Goal: Book appointment/travel/reservation

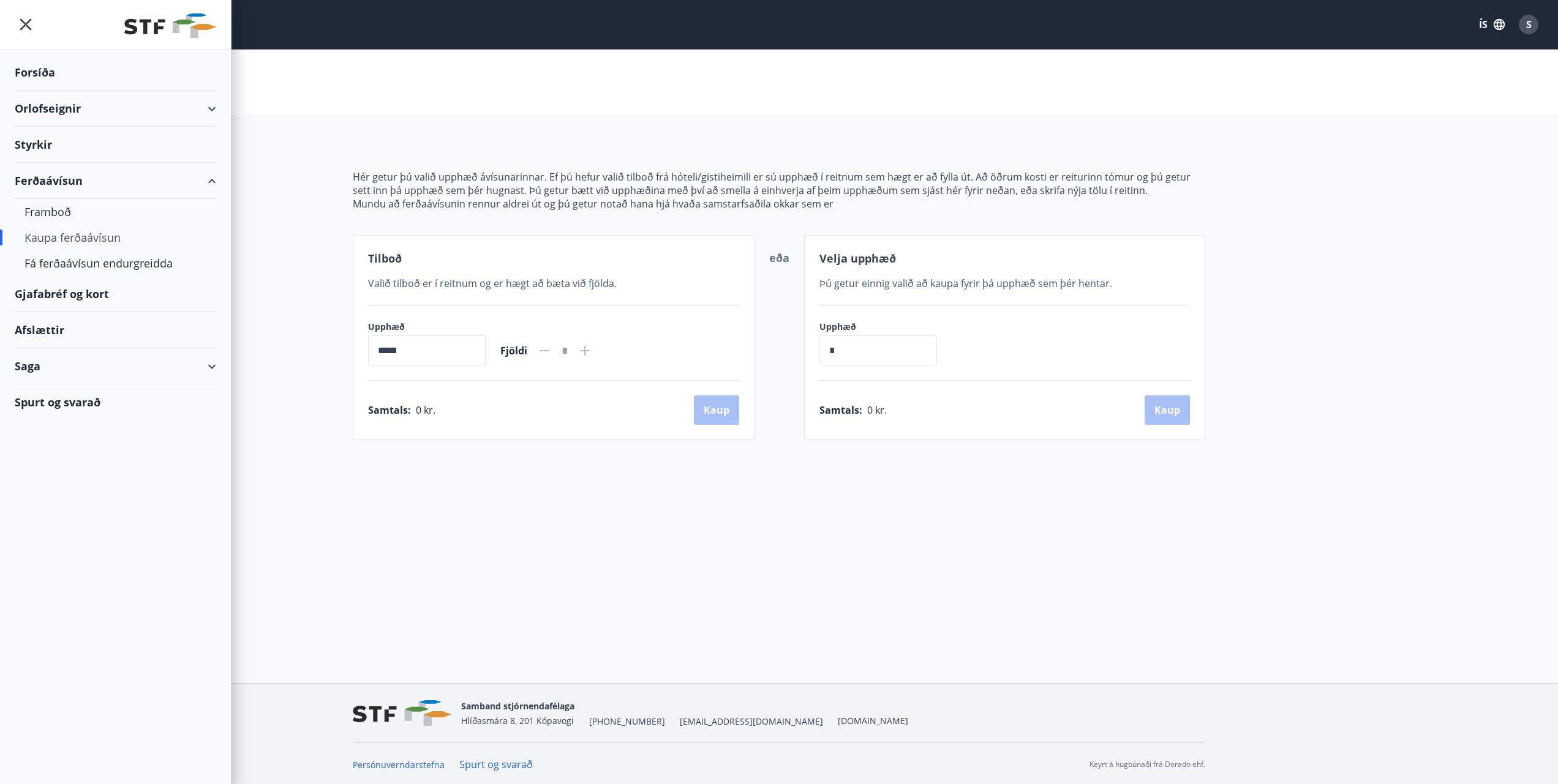
click at [20, 23] on icon "menu" at bounding box center [26, 24] width 22 height 22
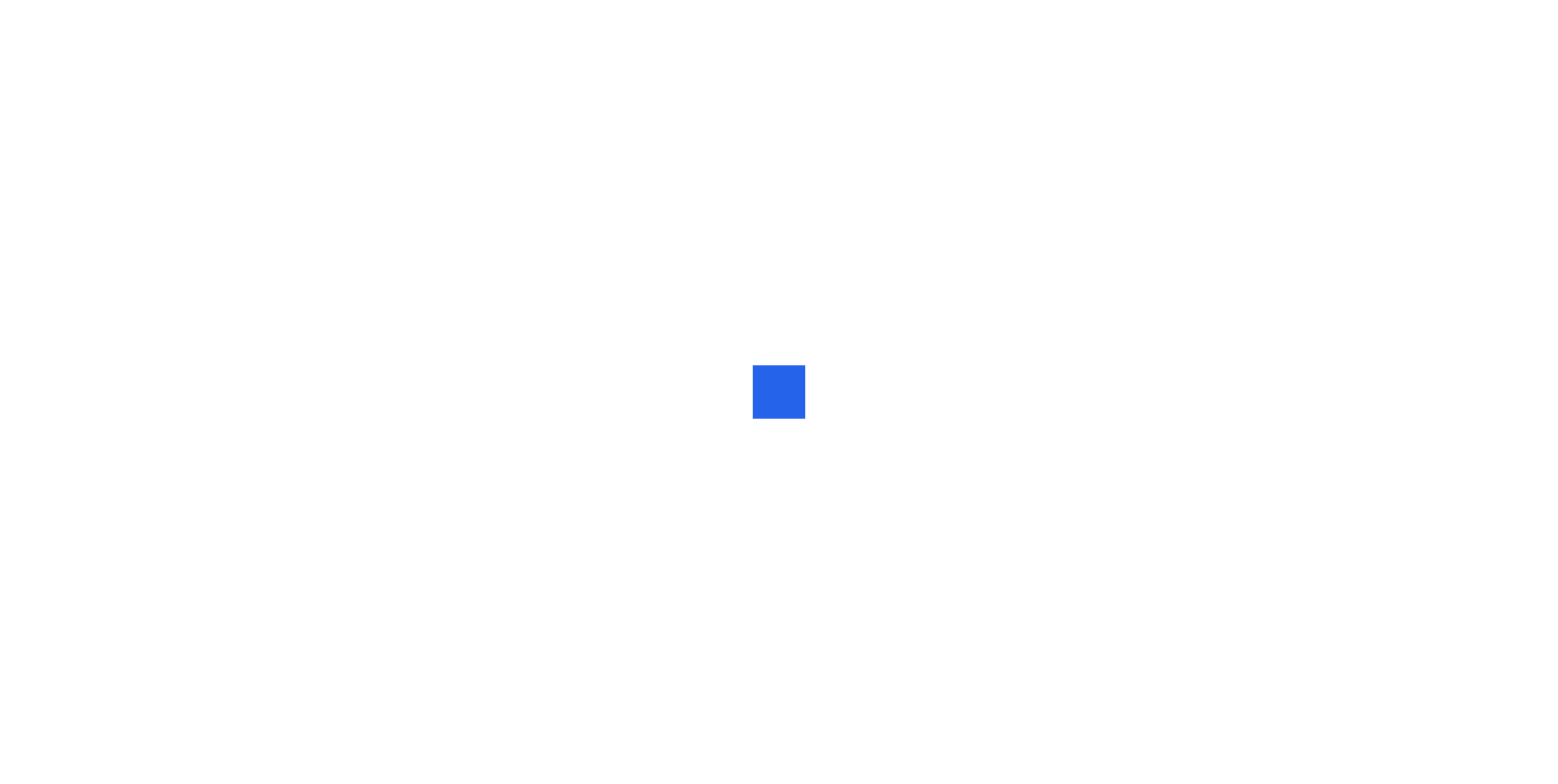
scroll to position [-1, 1]
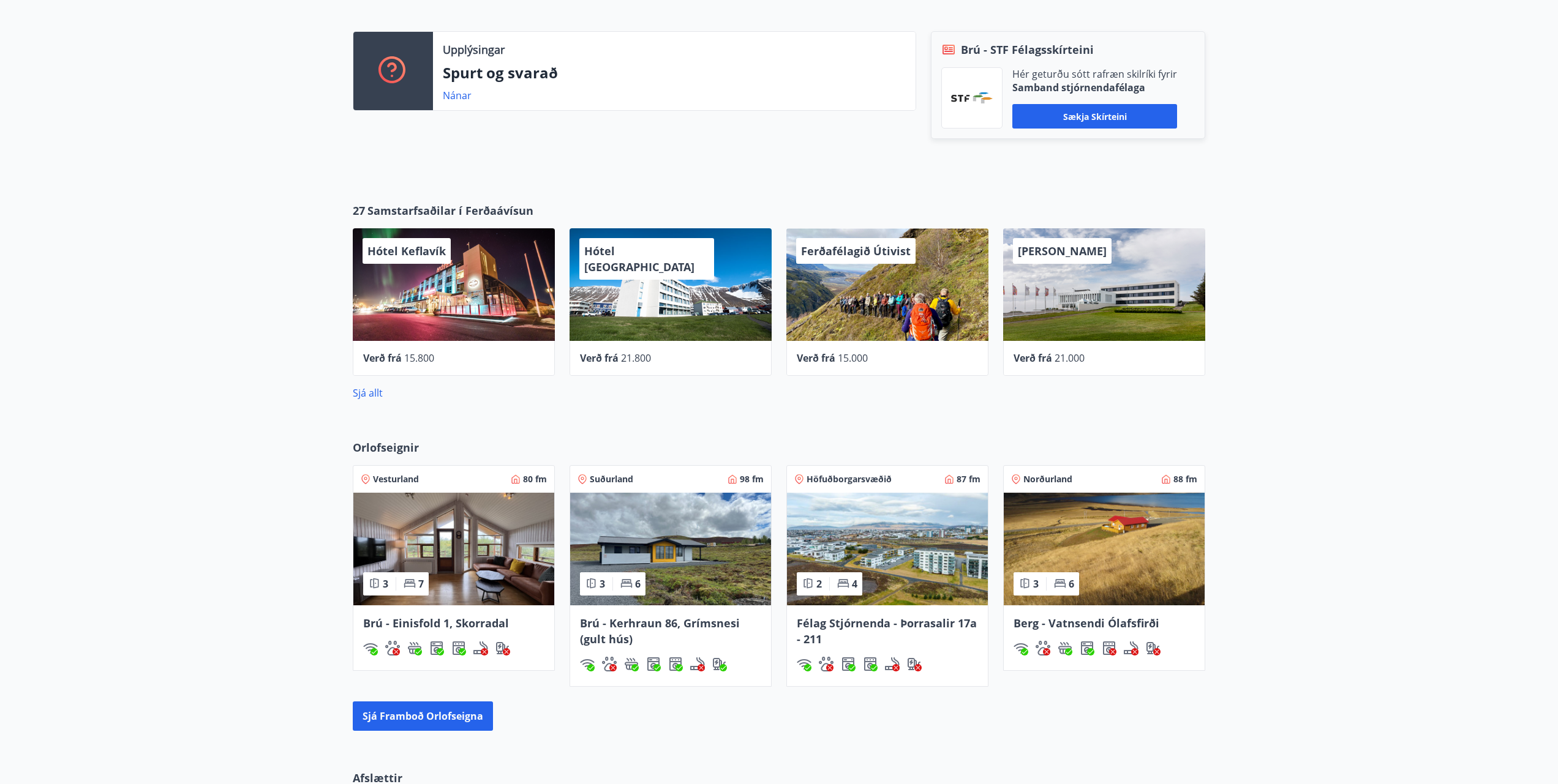
scroll to position [368, 0]
click at [504, 535] on img at bounding box center [454, 548] width 201 height 113
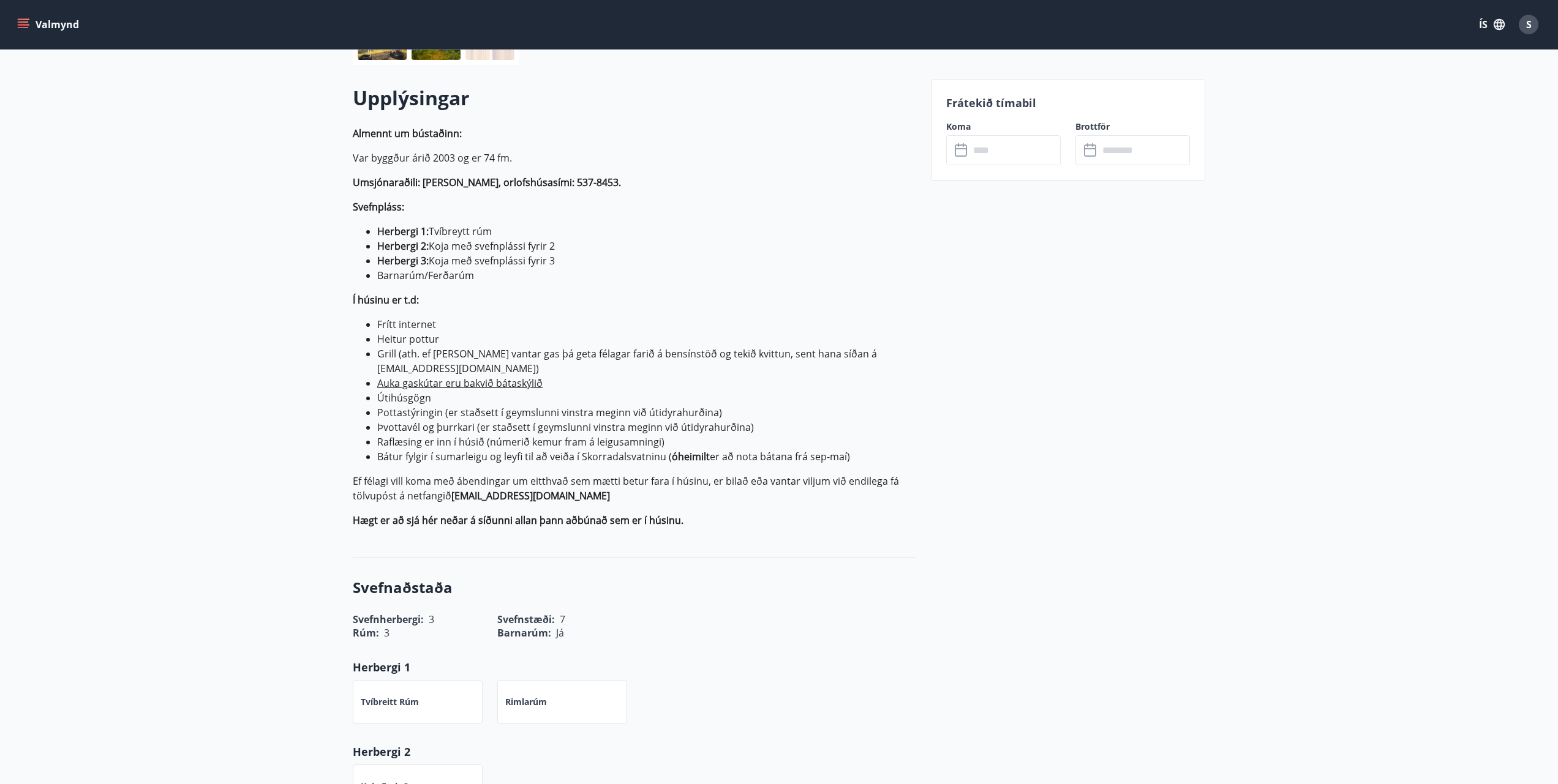
scroll to position [332, 0]
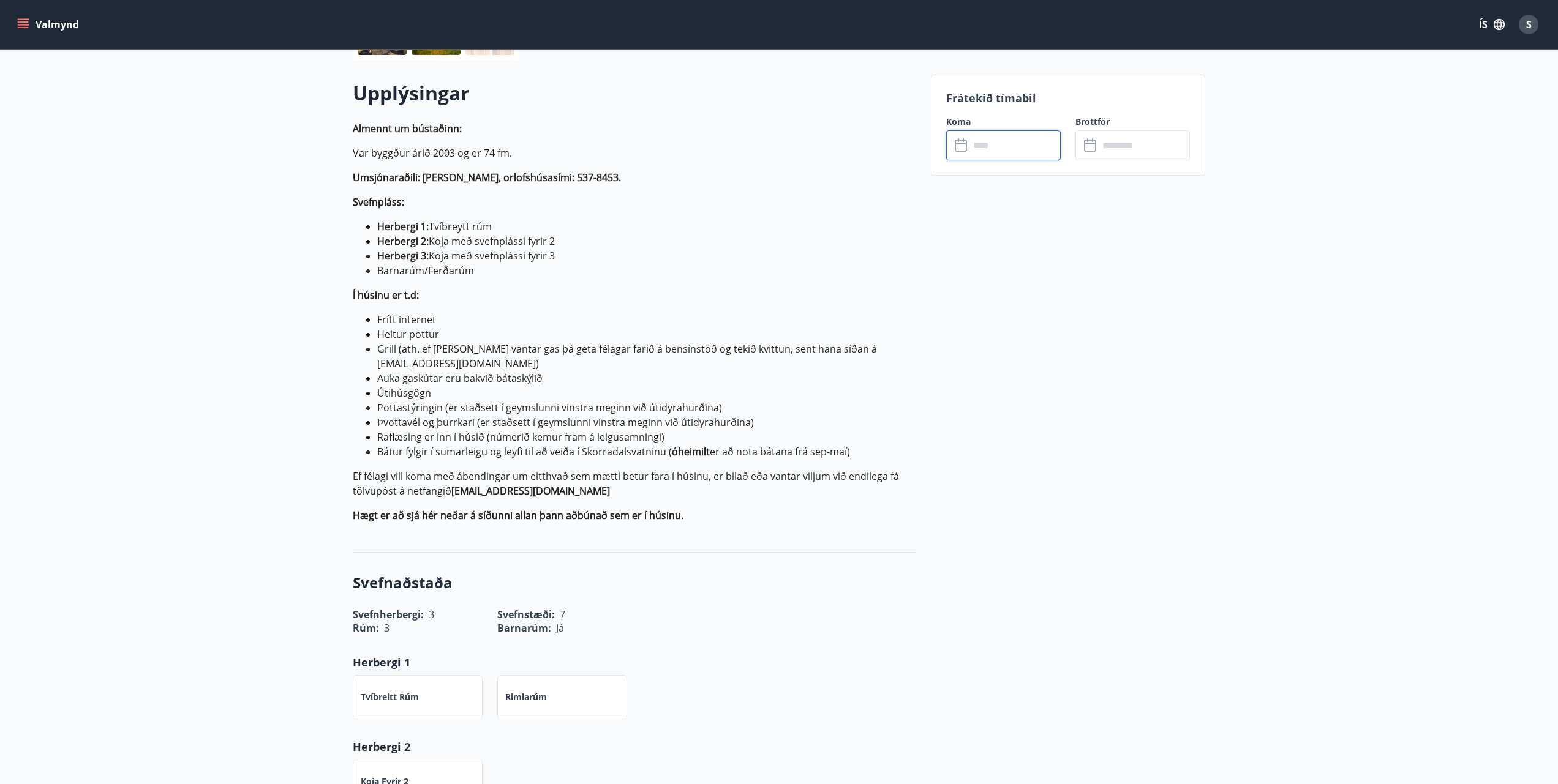
click at [982, 143] on input "text" at bounding box center [1014, 146] width 91 height 30
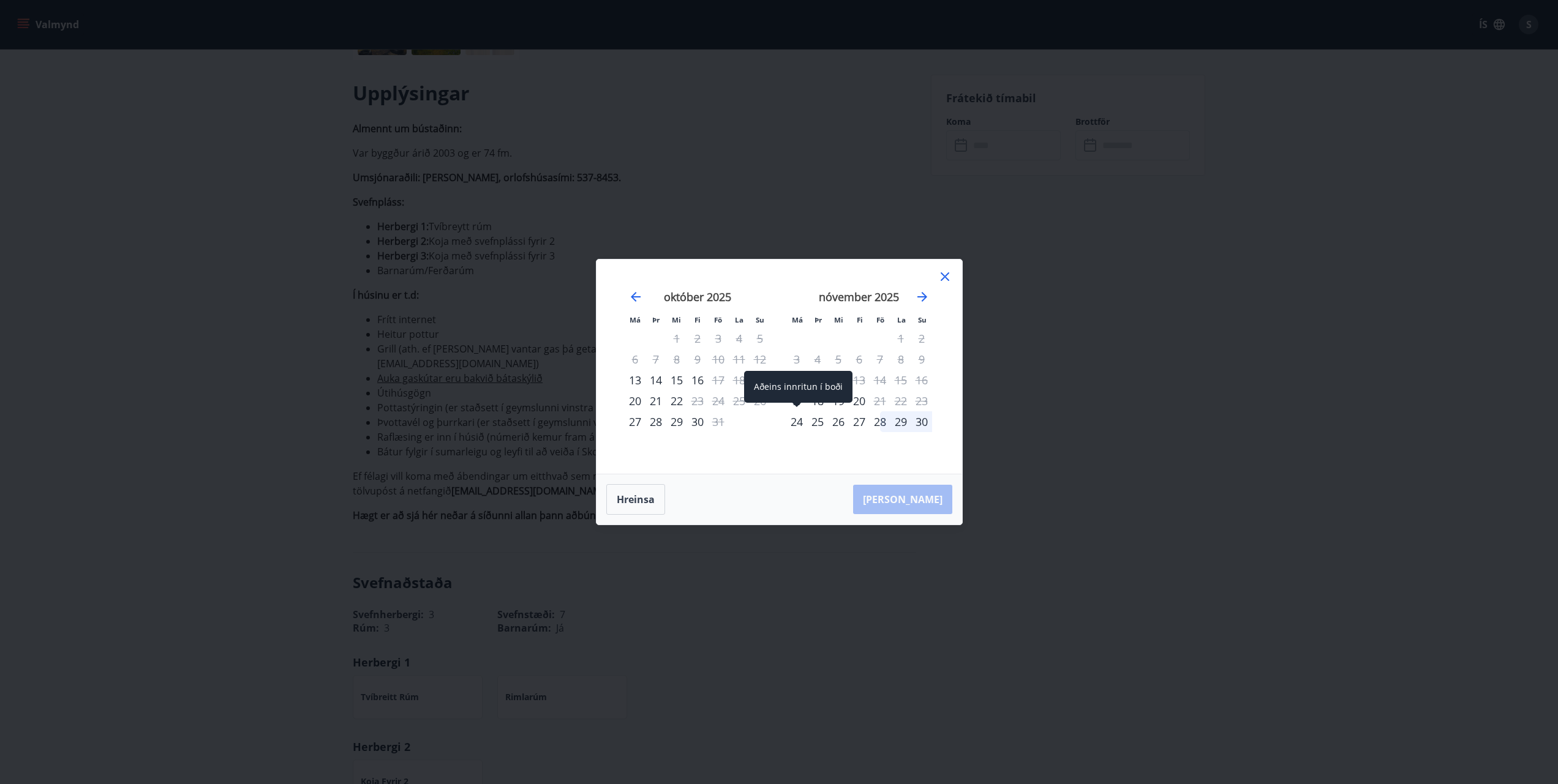
click at [791, 421] on div "24" at bounding box center [796, 421] width 21 height 21
click at [637, 297] on icon "Move backward to switch to the previous month." at bounding box center [636, 297] width 10 height 10
click at [926, 299] on icon "Move forward to switch to the next month." at bounding box center [922, 297] width 15 height 15
click at [943, 278] on icon at bounding box center [944, 277] width 15 height 15
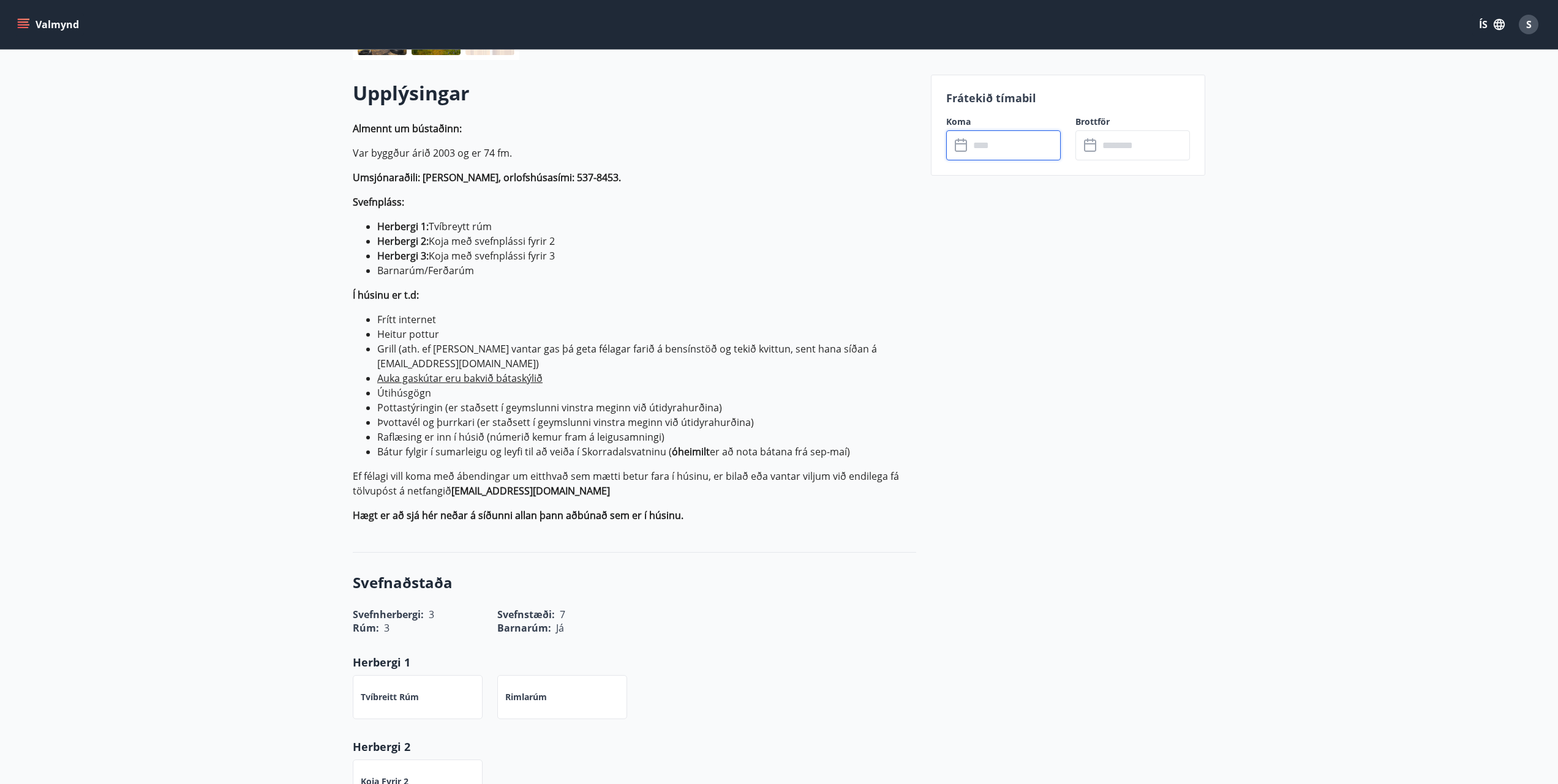
click at [988, 140] on input "text" at bounding box center [1014, 146] width 91 height 30
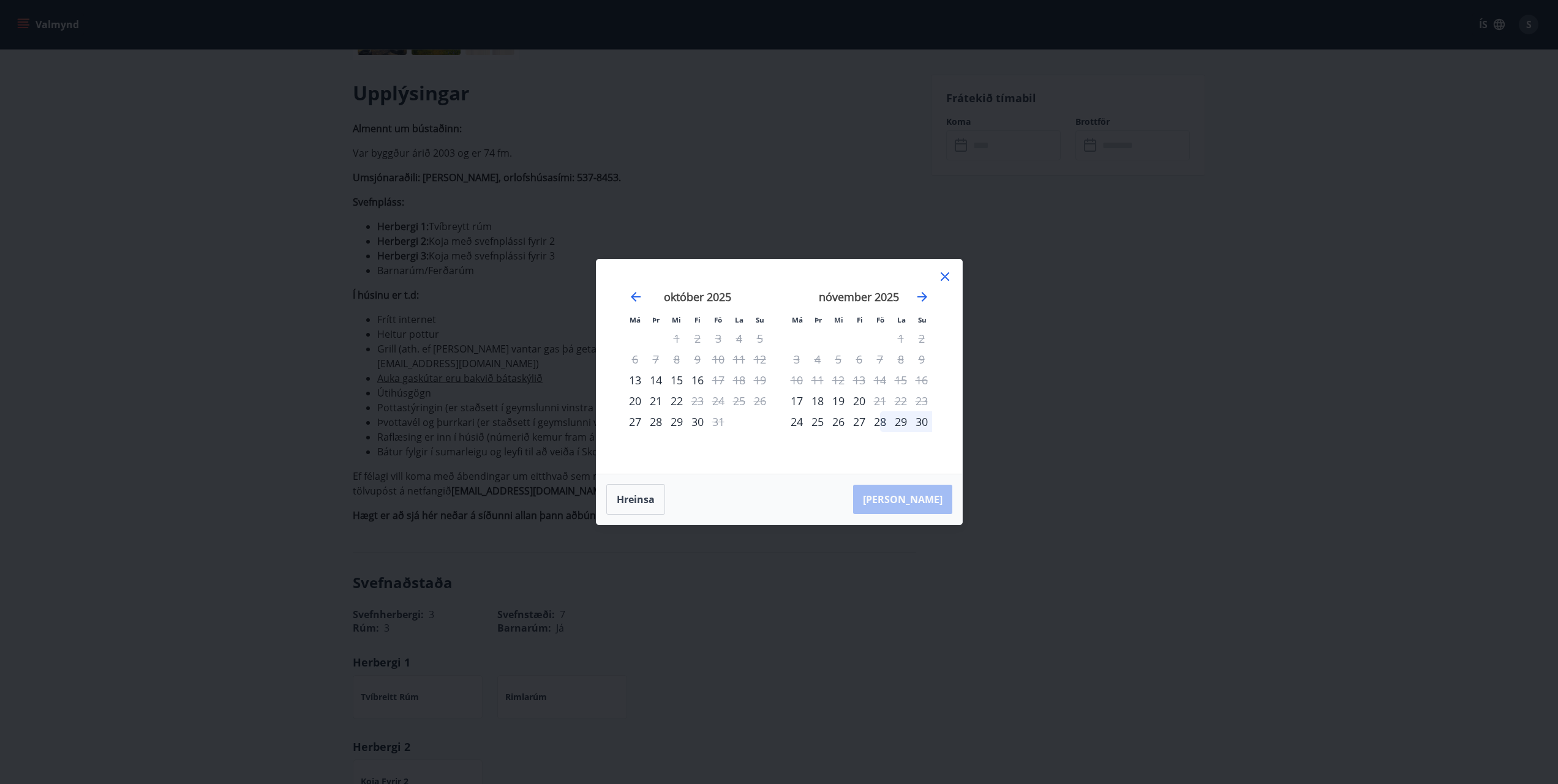
click at [879, 422] on div "28" at bounding box center [879, 421] width 21 height 21
click at [923, 422] on div "30" at bounding box center [921, 421] width 21 height 21
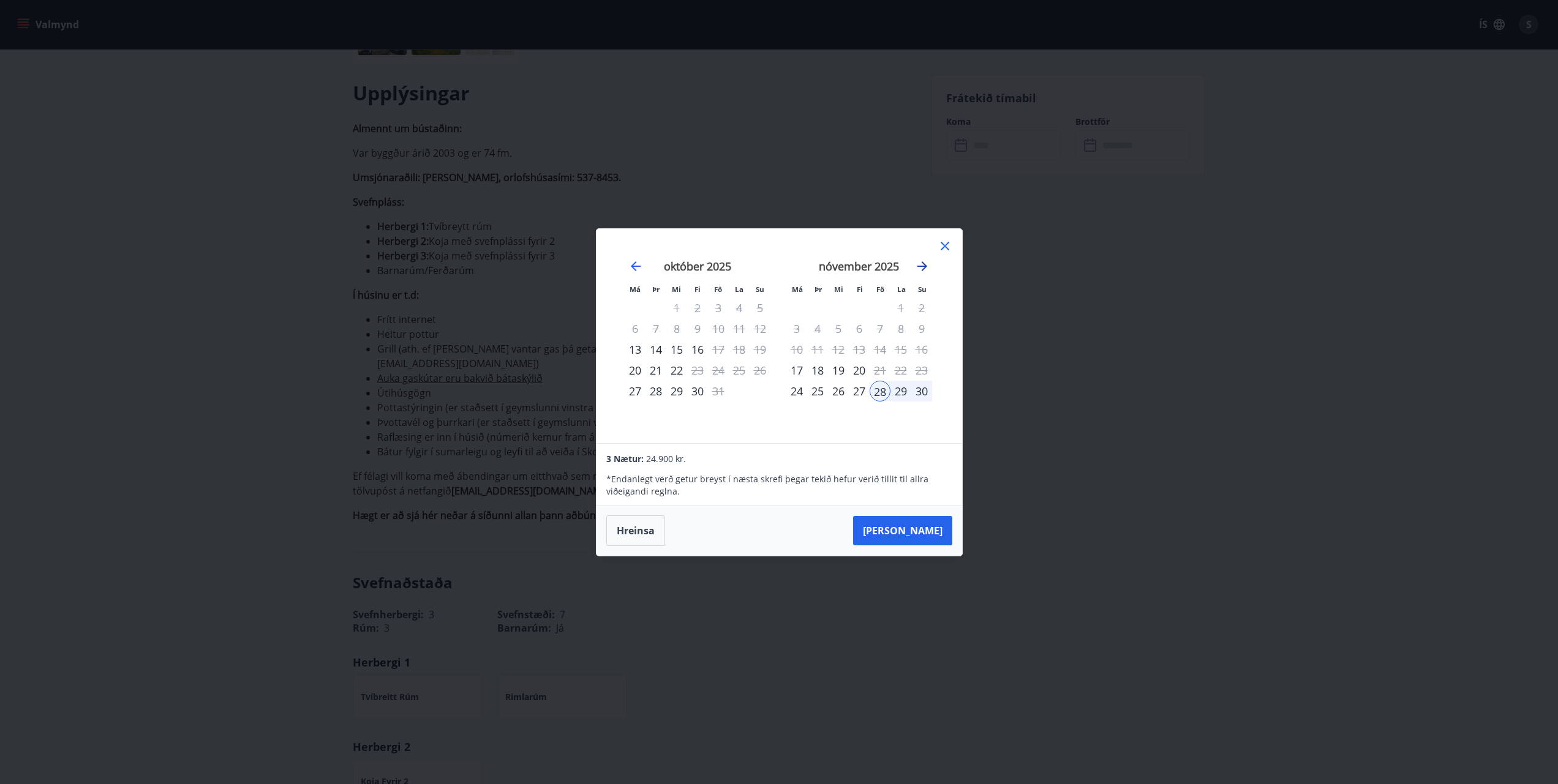
click at [920, 267] on icon "Move forward to switch to the next month." at bounding box center [922, 266] width 15 height 15
click at [796, 306] on div "1" at bounding box center [796, 308] width 21 height 21
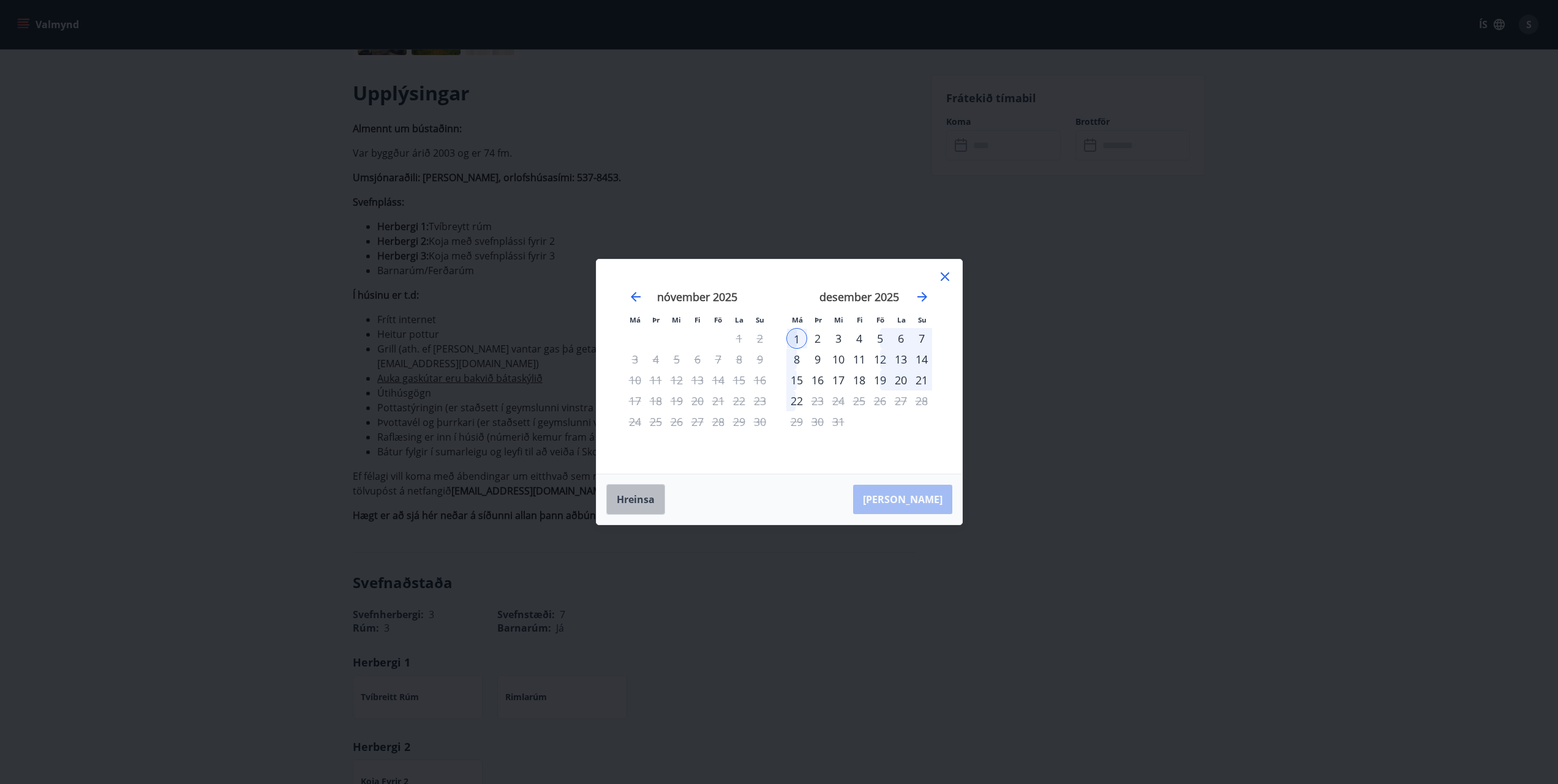
drag, startPoint x: 649, startPoint y: 494, endPoint x: 655, endPoint y: 496, distance: 6.3
click at [648, 494] on button "Hreinsa" at bounding box center [636, 499] width 59 height 31
click at [793, 423] on div "29" at bounding box center [796, 421] width 21 height 21
click at [836, 425] on div "31" at bounding box center [838, 421] width 21 height 21
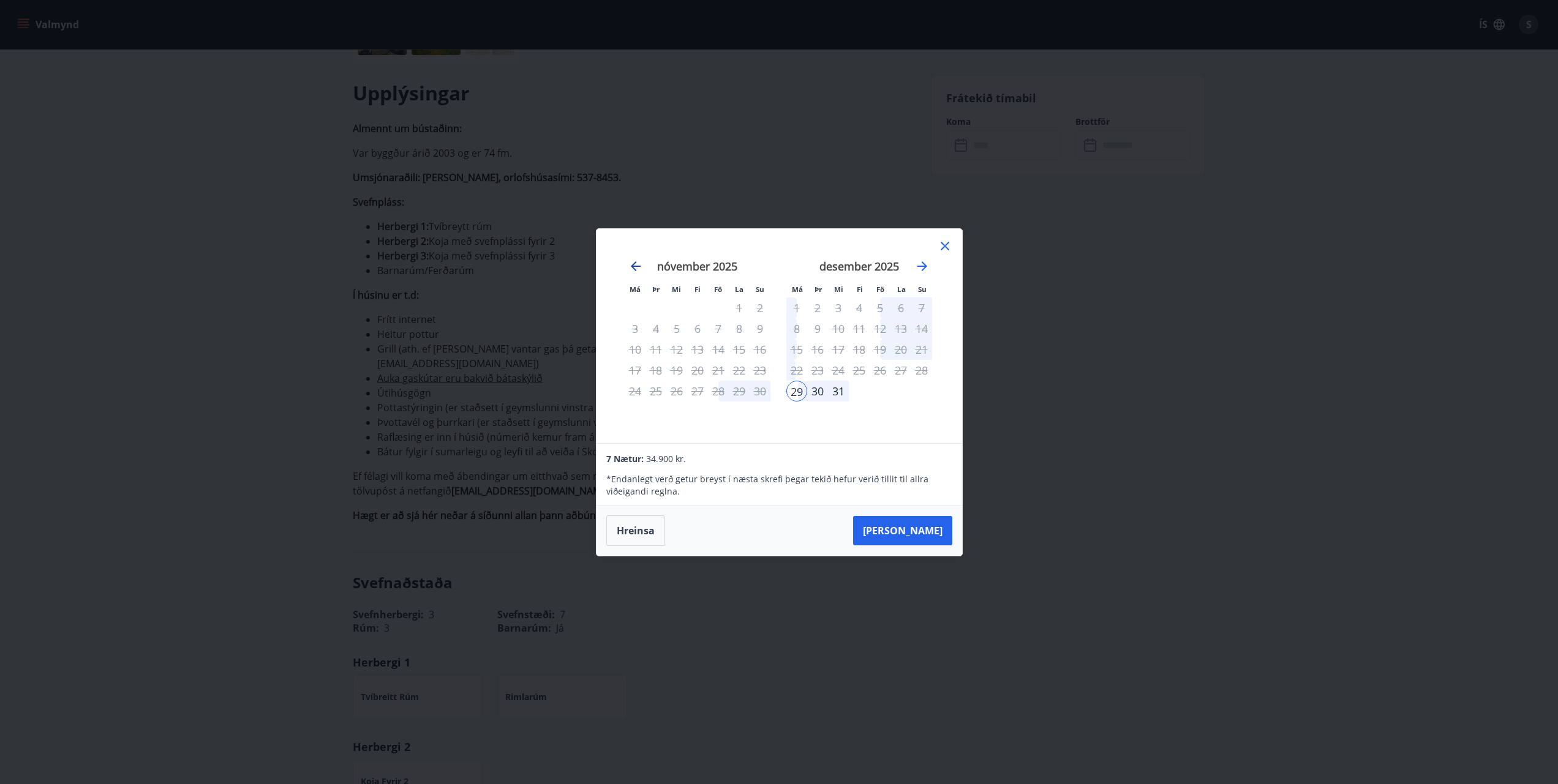
click at [632, 264] on icon "Move backward to switch to the previous month." at bounding box center [636, 266] width 15 height 15
click at [644, 536] on button "Hreinsa" at bounding box center [636, 530] width 59 height 31
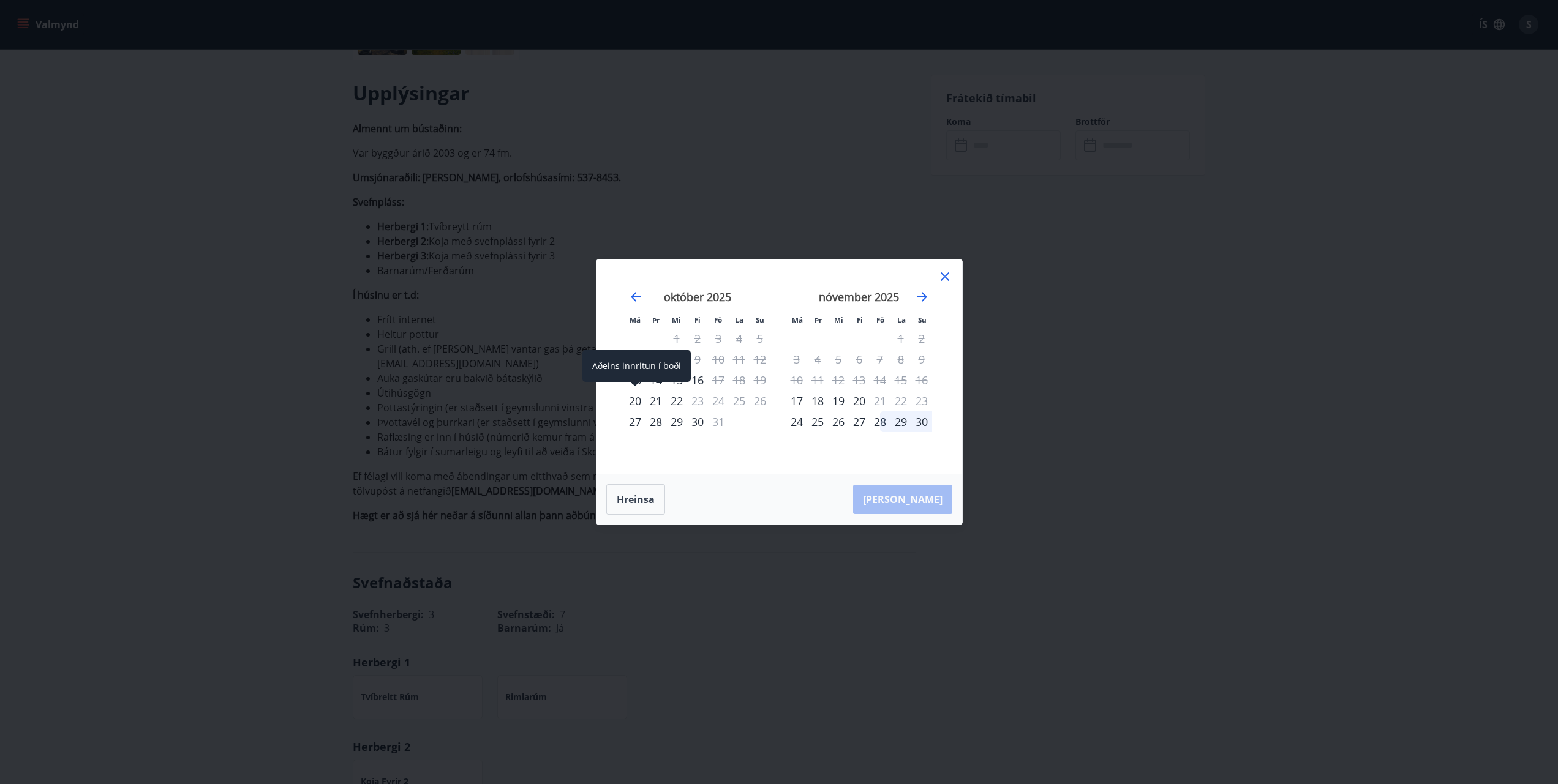
click at [633, 398] on div "20" at bounding box center [635, 400] width 21 height 21
click at [699, 400] on div "23" at bounding box center [698, 400] width 21 height 21
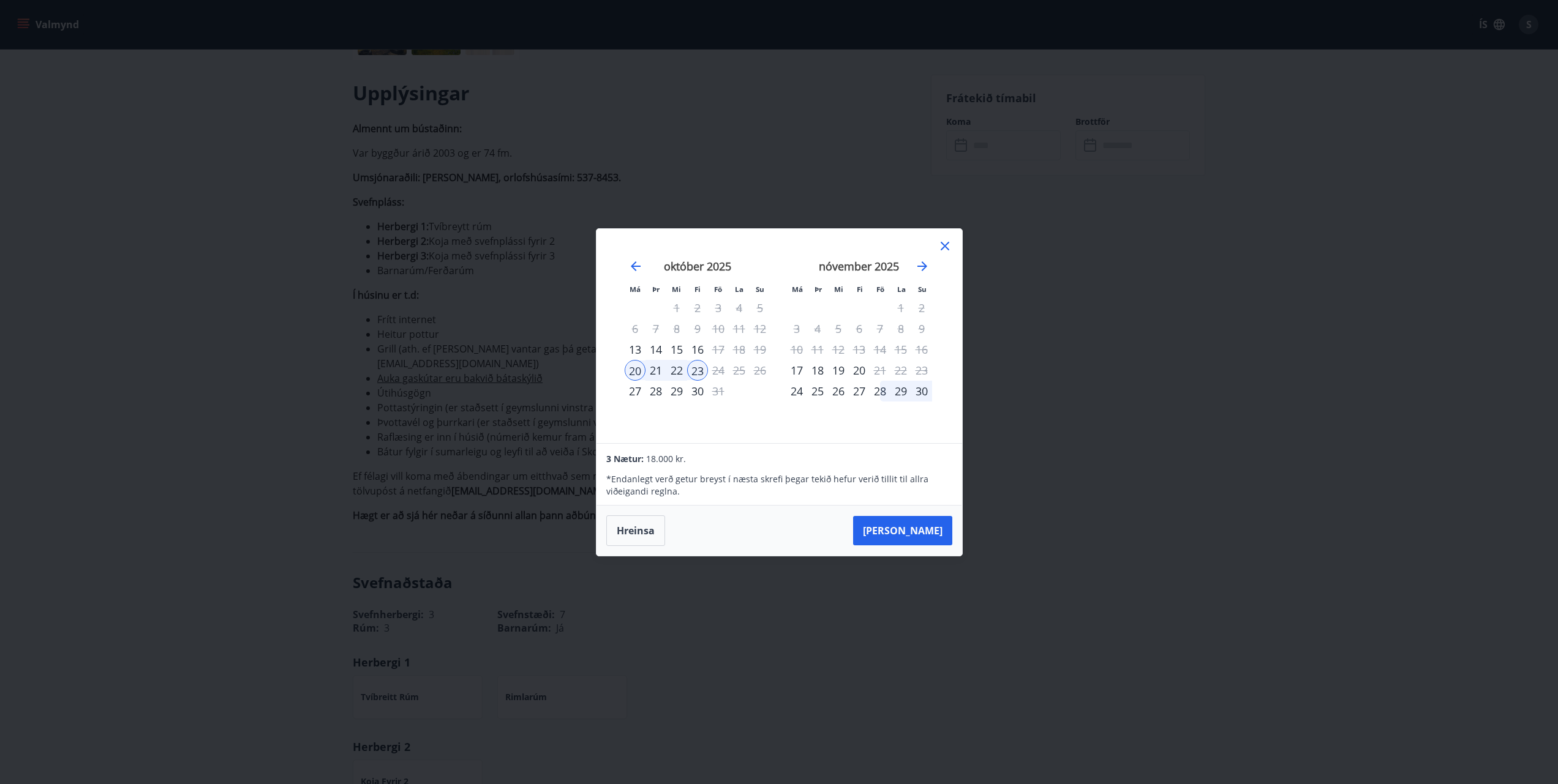
click at [943, 245] on icon at bounding box center [944, 246] width 9 height 9
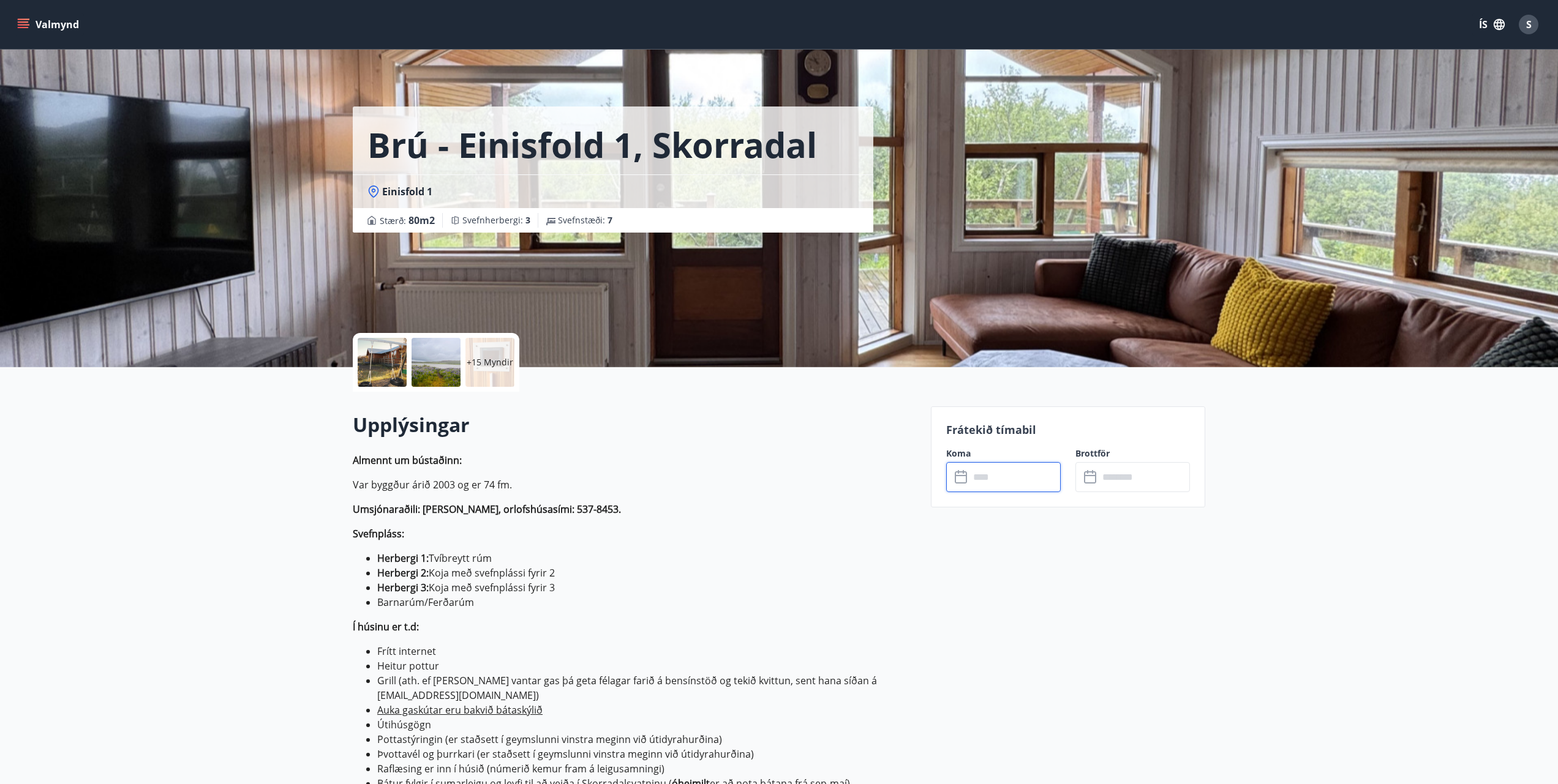
scroll to position [0, 0]
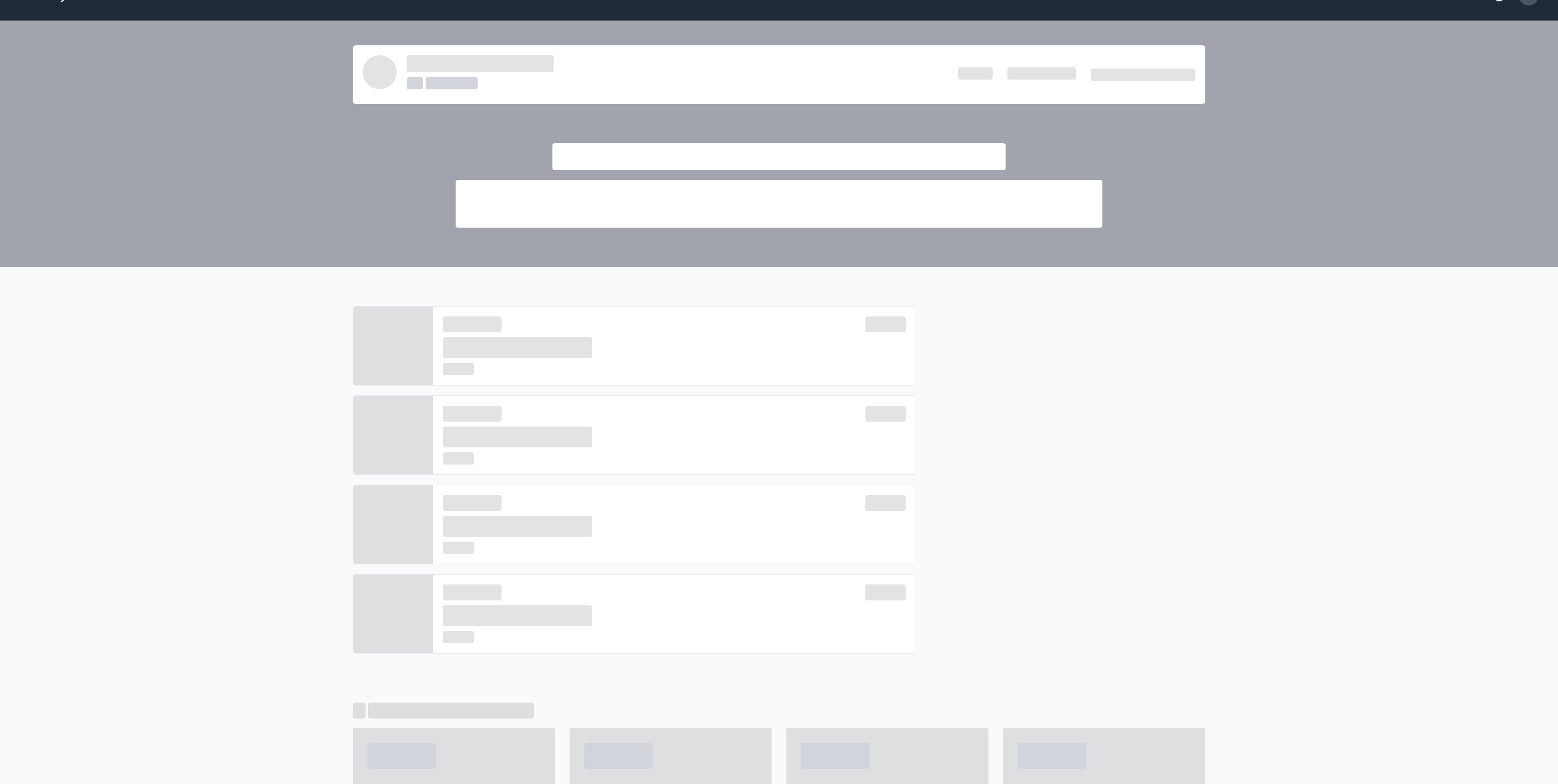
scroll to position [28, 0]
